Goal: Task Accomplishment & Management: Manage account settings

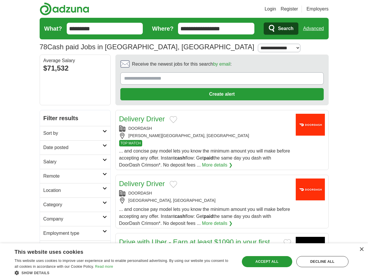
click at [276, 9] on link "Login" at bounding box center [270, 9] width 11 height 7
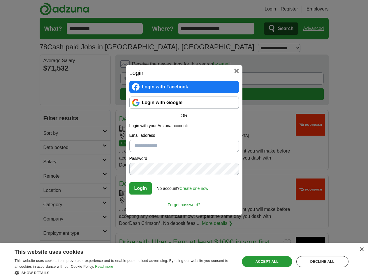
click at [316, 29] on div "Login Login with Facebook Login with Google OR Login with your Adzuna account: …" at bounding box center [184, 140] width 368 height 280
click at [206, 66] on div "Login Login with Facebook Login with Google OR Login with your Adzuna account: …" at bounding box center [184, 140] width 117 height 150
click at [341, 66] on div "Login Login with Facebook Login with Google OR Login with your Adzuna account: …" at bounding box center [184, 140] width 368 height 280
click at [49, 105] on div "Login Login with Facebook Login with Google OR Login with your Adzuna account: …" at bounding box center [184, 140] width 368 height 280
click at [49, 119] on div "Login Login with Facebook Login with Google OR Login with your Adzuna account: …" at bounding box center [184, 140] width 368 height 280
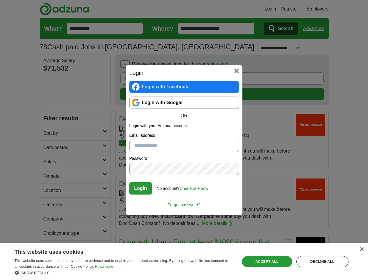
click at [49, 134] on div "Login Login with Facebook Login with Google OR Login with your Adzuna account: …" at bounding box center [184, 140] width 368 height 280
click at [49, 148] on div "Login Login with Facebook Login with Google OR Login with your Adzuna account: …" at bounding box center [184, 140] width 368 height 280
click at [49, 162] on div "Login Login with Facebook Login with Google OR Login with your Adzuna account: …" at bounding box center [184, 140] width 368 height 280
